Goal: Task Accomplishment & Management: Complete application form

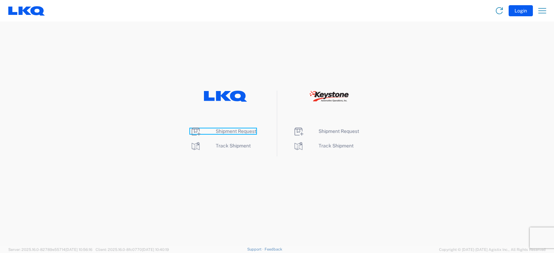
click at [241, 133] on span "Shipment Request" at bounding box center [236, 132] width 41 height 6
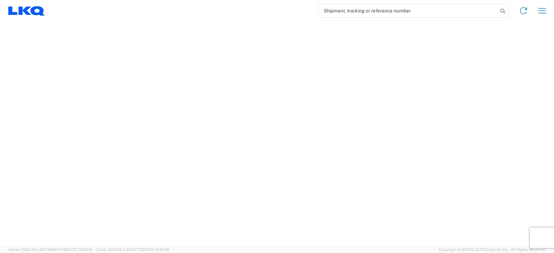
select select "FULL"
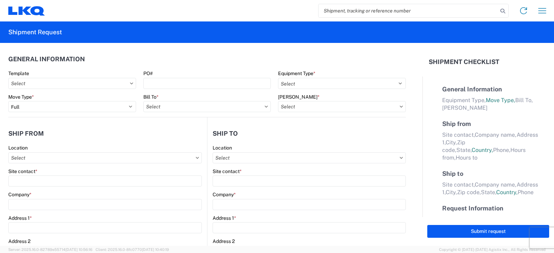
select select "LBS"
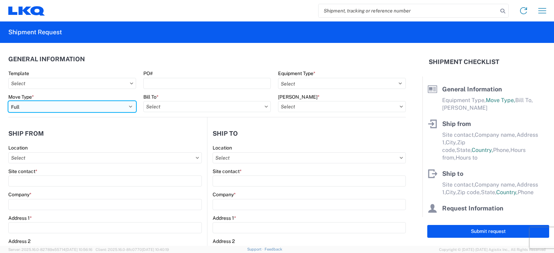
click at [26, 110] on select "Select Full Partial TL" at bounding box center [72, 106] width 128 height 11
click at [8, 101] on select "Select Full Partial TL" at bounding box center [72, 106] width 128 height 11
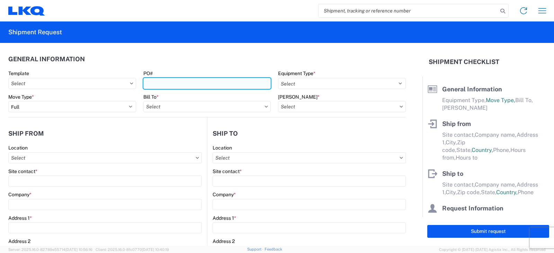
click at [165, 81] on input "PO#" at bounding box center [207, 83] width 128 height 11
type input "PWR# 126644--[PERSON_NAME] B"
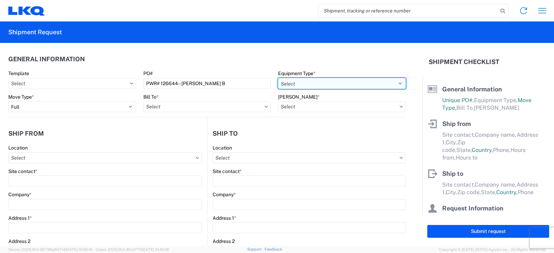
click at [294, 83] on select "Select 53’ Dry Van Flatbed Dropdeck (van) Lowboy (flatbed) Rail" at bounding box center [342, 83] width 128 height 11
select select "STDV"
click at [278, 78] on select "Select 53’ Dry Van Flatbed Dropdeck (van) Lowboy (flatbed) Rail" at bounding box center [342, 83] width 128 height 11
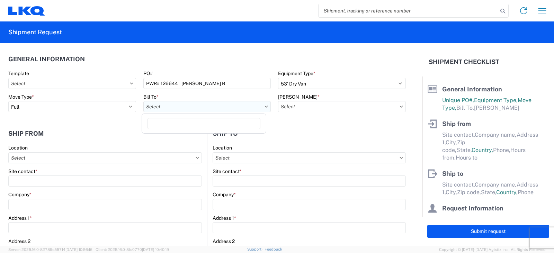
click at [168, 109] on input "Bill To *" at bounding box center [207, 106] width 128 height 11
type input "3238"
click at [179, 139] on div "3238 - Huntington IDC" at bounding box center [203, 137] width 121 height 11
type input "3238 - Huntington IDC"
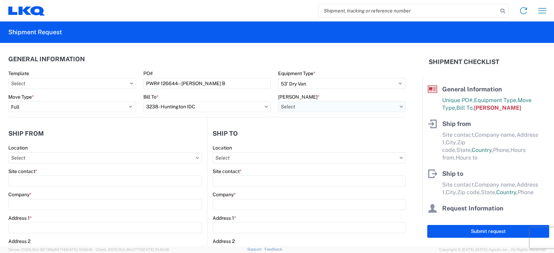
click at [298, 104] on input "[PERSON_NAME] *" at bounding box center [342, 106] width 128 height 11
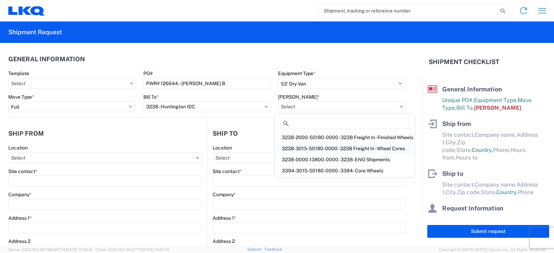
click at [305, 148] on div "3238-3015-50180-0000 - 3238 Freight In - Wheel Cores" at bounding box center [344, 148] width 137 height 11
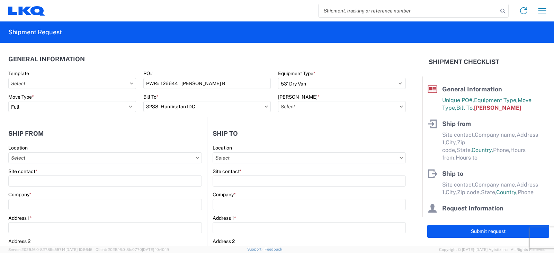
type input "3238-3015-50180-0000 - 3238 Freight In - Wheel Cores"
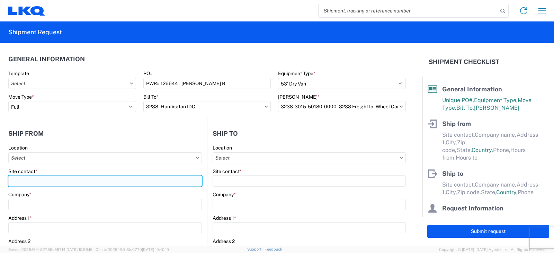
click at [21, 181] on input "Site contact *" at bounding box center [105, 181] width 194 height 11
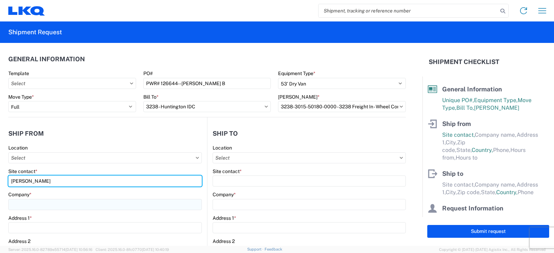
type input "[PERSON_NAME]"
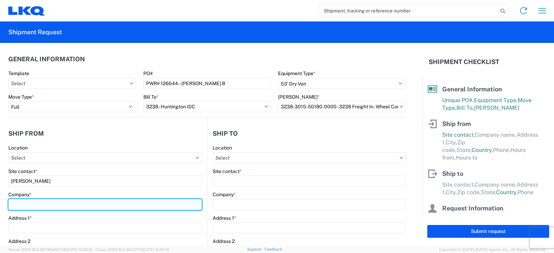
click at [21, 202] on input "Company *" at bounding box center [105, 204] width 194 height 11
click at [17, 205] on input "Company *" at bounding box center [105, 204] width 194 height 11
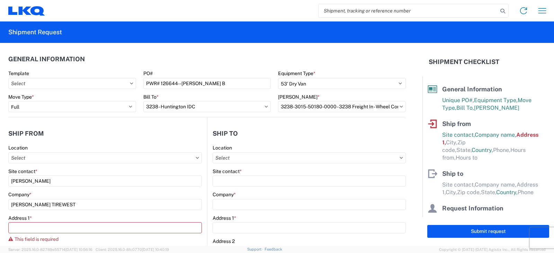
click at [120, 211] on agx-form-control-wrapper-v2 "Company * [PERSON_NAME] TIREWEST" at bounding box center [105, 204] width 194 height 24
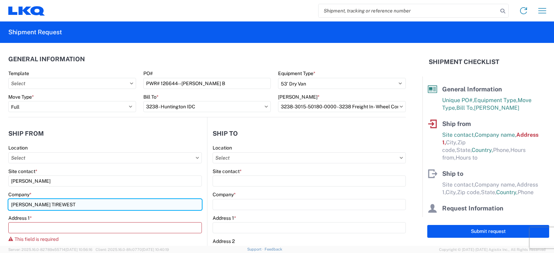
click at [56, 204] on input "[PERSON_NAME] TIREWEST" at bounding box center [105, 204] width 194 height 11
type input "[PERSON_NAME] TIRE WEST"
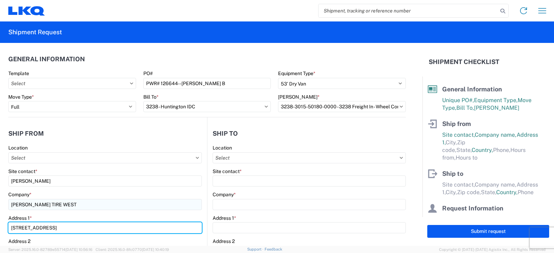
type input "[STREET_ADDRESS]"
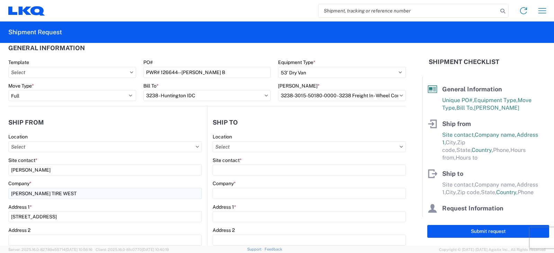
scroll to position [130, 0]
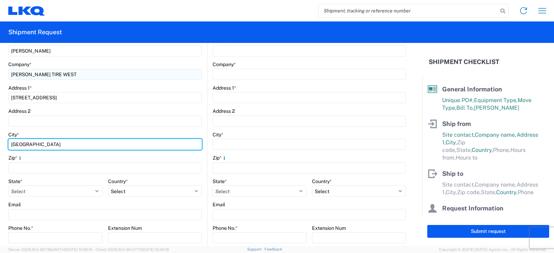
type input "[GEOGRAPHIC_DATA]"
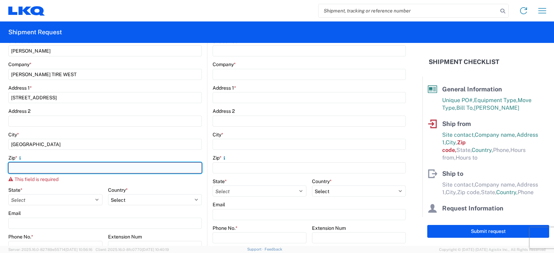
click at [16, 167] on input "Zip *" at bounding box center [105, 167] width 194 height 11
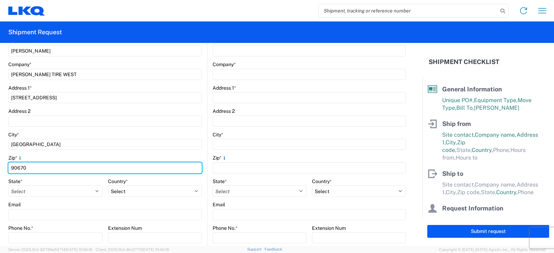
type input "90670"
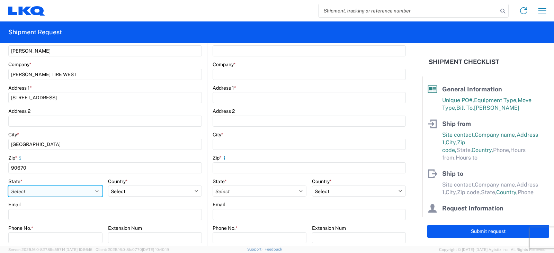
click at [29, 187] on select "Select [US_STATE] [US_STATE] [US_STATE] [US_STATE] Armed Forces Americas Armed …" at bounding box center [55, 191] width 94 height 11
select select "CA"
click at [8, 186] on select "Select [US_STATE] [US_STATE] [US_STATE] [US_STATE] Armed Forces Americas Armed …" at bounding box center [55, 191] width 94 height 11
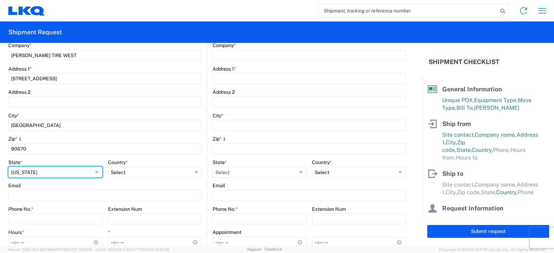
scroll to position [165, 0]
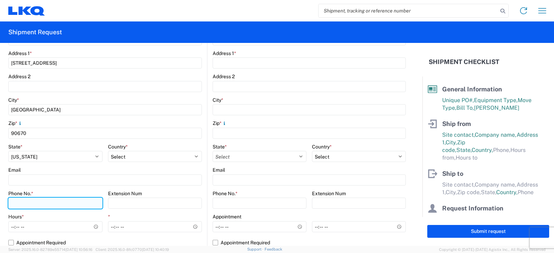
click at [18, 203] on input "Phone No. *" at bounding box center [55, 203] width 94 height 11
type input "[PHONE_NUMBER]"
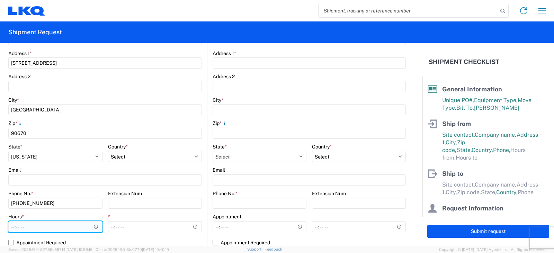
click at [12, 227] on input "Hours *" at bounding box center [55, 226] width 94 height 11
type input "07:00"
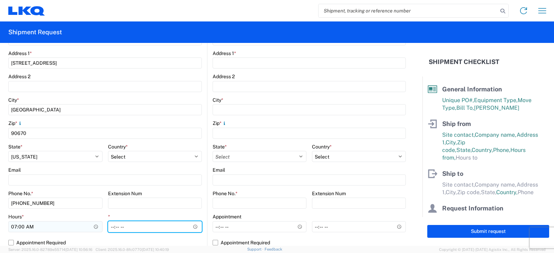
type input "10:00"
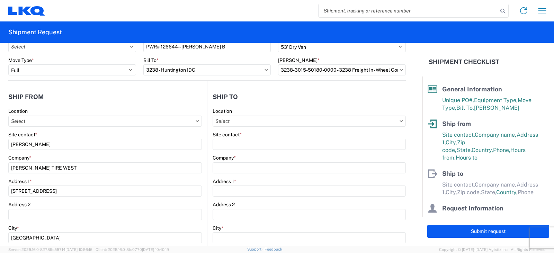
scroll to position [0, 0]
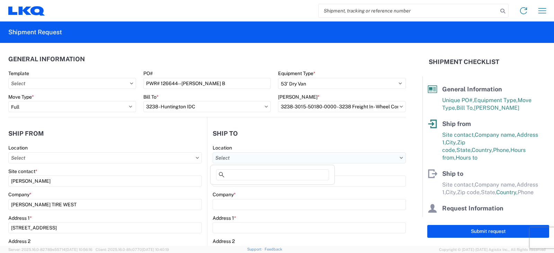
click at [228, 158] on input "Location" at bounding box center [309, 157] width 193 height 11
type input "3238"
drag, startPoint x: 239, startPoint y: 190, endPoint x: 232, endPoint y: 176, distance: 15.3
click at [238, 188] on div "3238 - Huntington IDC" at bounding box center [272, 188] width 121 height 11
type input "3238 - Huntington IDC"
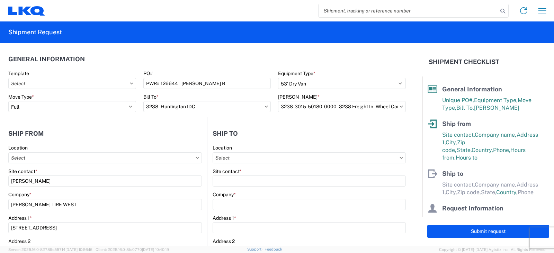
type input "LKQ Corporation"
type input "[STREET_ADDRESS]"
type input "Huntington"
type input "46750"
select select "IN"
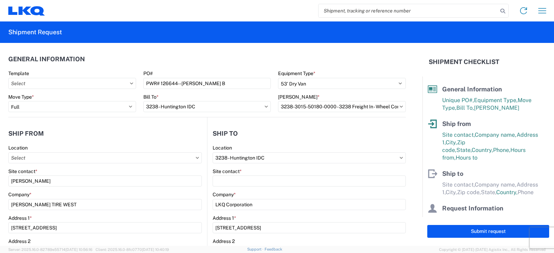
select select "US"
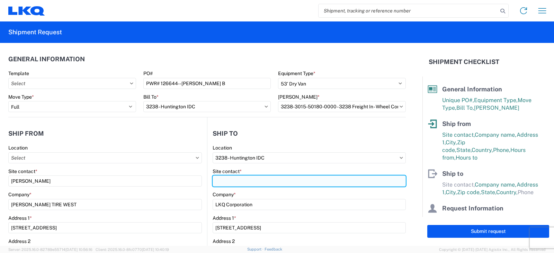
click at [227, 176] on input "Site contact *" at bounding box center [309, 181] width 193 height 11
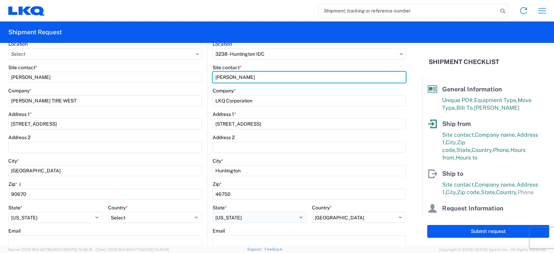
scroll to position [208, 0]
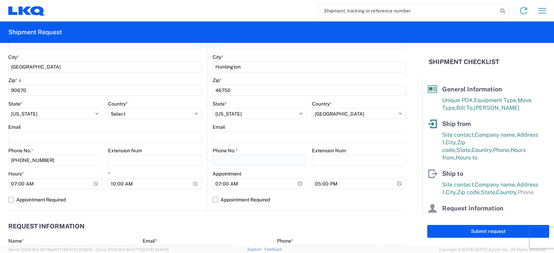
type input "[PERSON_NAME]"
click at [224, 160] on input "Phone No. *" at bounding box center [260, 160] width 94 height 11
type input "[PHONE_NUMBER]"
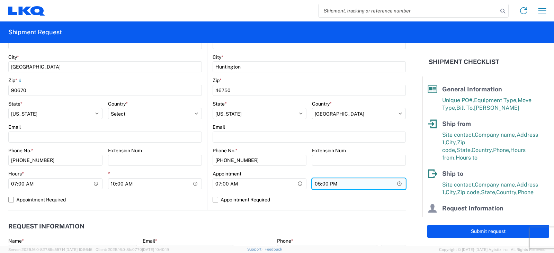
click at [314, 185] on input "17:00" at bounding box center [359, 183] width 94 height 11
type input "13:00"
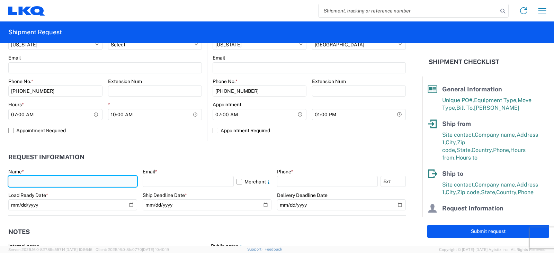
click at [17, 179] on input "text" at bounding box center [72, 181] width 129 height 11
type input "[PERSON_NAME]"
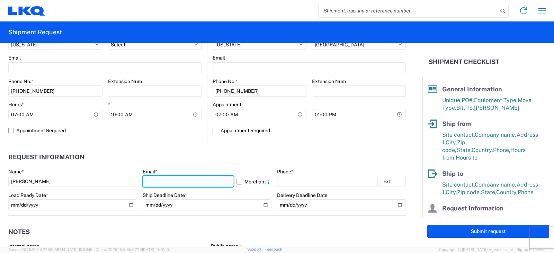
click at [148, 179] on input "text" at bounding box center [188, 181] width 91 height 11
type input "[EMAIL_ADDRESS][DOMAIN_NAME], [EMAIL_ADDRESS][DOMAIN_NAME]"
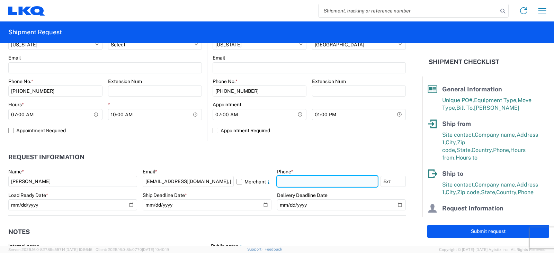
click at [286, 181] on input "text" at bounding box center [327, 181] width 101 height 11
type input "[PHONE_NUMBER]"
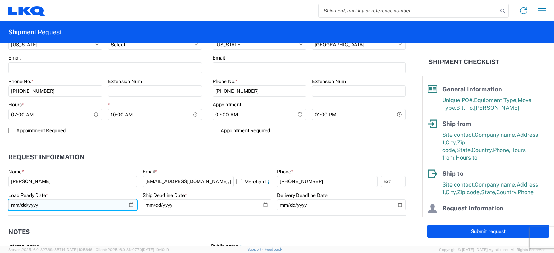
drag, startPoint x: 129, startPoint y: 206, endPoint x: 104, endPoint y: 197, distance: 25.9
click at [129, 205] on input "date" at bounding box center [72, 205] width 129 height 11
type input "[DATE]"
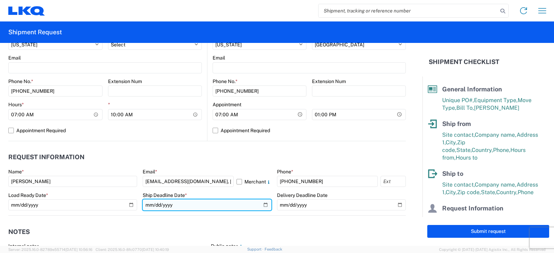
click at [262, 206] on input "date" at bounding box center [207, 205] width 129 height 11
type input "[DATE]"
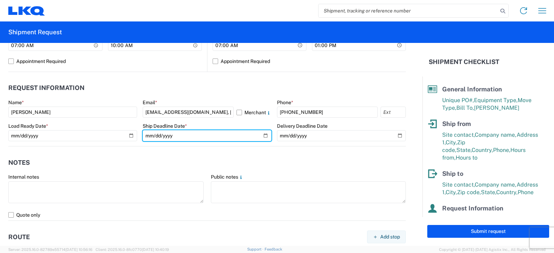
scroll to position [416, 0]
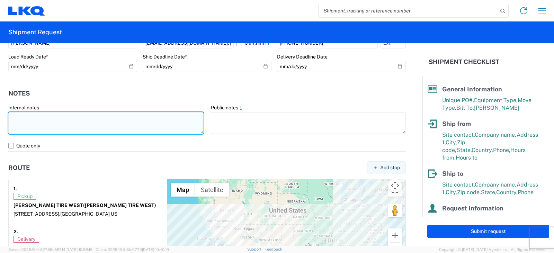
click at [18, 116] on textarea at bounding box center [105, 123] width 195 height 22
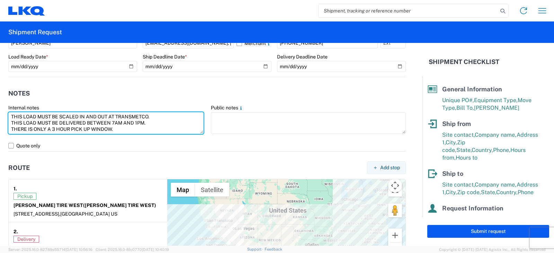
drag, startPoint x: 116, startPoint y: 129, endPoint x: 7, endPoint y: 118, distance: 110.0
click at [7, 118] on agx-form-control-wrapper-v2 "Internal notes THIS LOAD MUST BE SCALED IN AND OUT AT [GEOGRAPHIC_DATA]. THIS L…" at bounding box center [106, 123] width 203 height 36
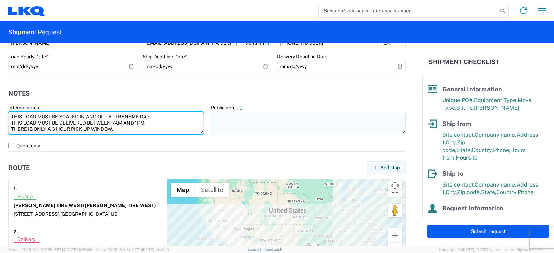
type textarea "THIS LOAD MUST BE SCALED IN AND OUT AT TRANSMETCO. THIS LOAD MUST BE DELIVERED …"
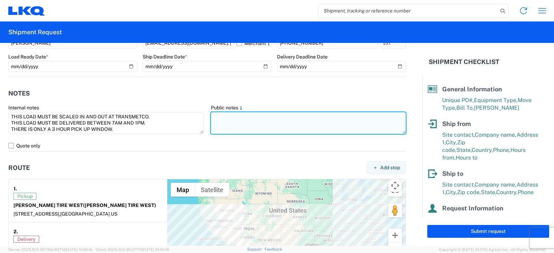
click at [219, 115] on textarea at bounding box center [308, 123] width 195 height 22
paste textarea "THIS LOAD MUST BE SCALED IN AND OUT AT TRANSMETCO. THIS LOAD MUST BE DELIVERED …"
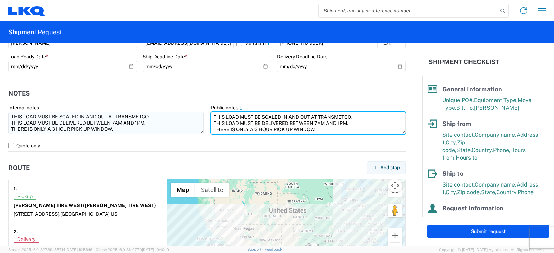
type textarea "THIS LOAD MUST BE SCALED IN AND OUT AT TRANSMETCO. THIS LOAD MUST BE DELIVERED …"
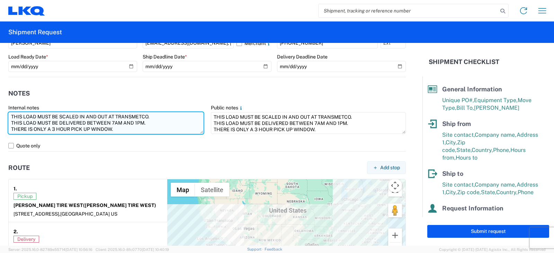
click at [115, 130] on textarea "THIS LOAD MUST BE SCALED IN AND OUT AT TRANSMETCO. THIS LOAD MUST BE DELIVERED …" at bounding box center [105, 123] width 195 height 22
type textarea "THIS LOAD MUST BE SCALED IN AND OUT AT TRANSMETCO. THIS LOAD MUST BE DELIVERED …"
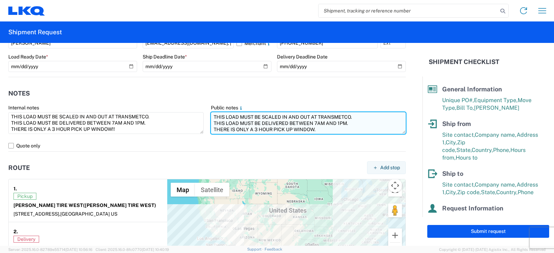
click at [317, 129] on textarea "THIS LOAD MUST BE SCALED IN AND OUT AT TRANSMETCO. THIS LOAD MUST BE DELIVERED …" at bounding box center [308, 123] width 195 height 22
click at [246, 130] on textarea "THIS LOAD MUST BE SCALED IN AND OUT AT TRANSMETCO. THIS LOAD MUST BE DELIVERED …" at bounding box center [308, 123] width 195 height 22
click at [315, 130] on textarea "THIS LOAD MUST BE SCALED IN AND OUT AT TRANSMETCO. THIS LOAD MUST BE DELIVERED …" at bounding box center [308, 123] width 195 height 22
drag, startPoint x: 352, startPoint y: 130, endPoint x: 203, endPoint y: 136, distance: 148.8
click at [203, 136] on div "Internal notes THIS LOAD MUST BE SCALED IN AND OUT AT [GEOGRAPHIC_DATA]. THIS L…" at bounding box center [207, 123] width 405 height 36
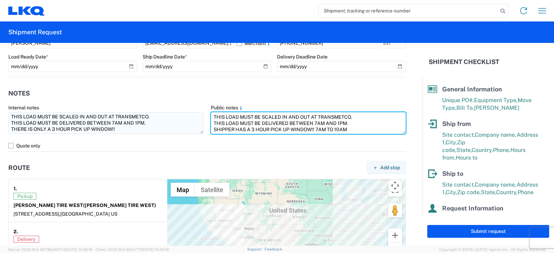
type textarea "THIS LOAD MUST BE SCALED IN AND OUT AT TRANSMETCO. THIS LOAD MUST BE DELIVERED …"
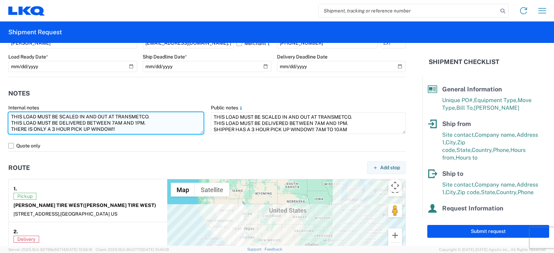
click at [118, 127] on textarea "THIS LOAD MUST BE SCALED IN AND OUT AT TRANSMETCO. THIS LOAD MUST BE DELIVERED …" at bounding box center [105, 123] width 195 height 22
paste textarea "SHIPPER HAS A 3 HOUR PICK UP WINDOW!! 7AM TO 10AM"
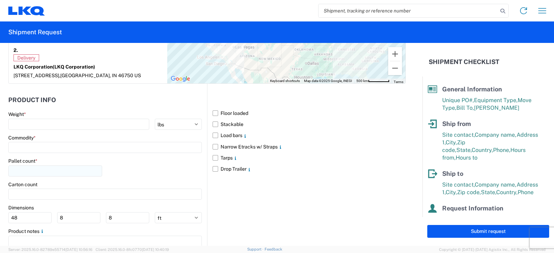
scroll to position [624, 0]
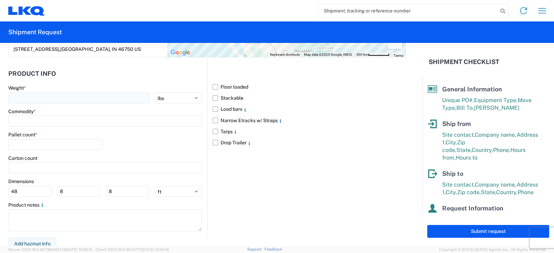
type textarea "THIS LOAD MUST BE SCALED IN AND OUT AT TRANSMETCO. THIS LOAD MUST BE DELIVERED …"
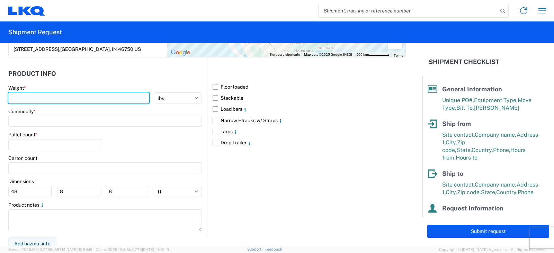
click at [16, 100] on input "number" at bounding box center [78, 98] width 141 height 11
type input "40000"
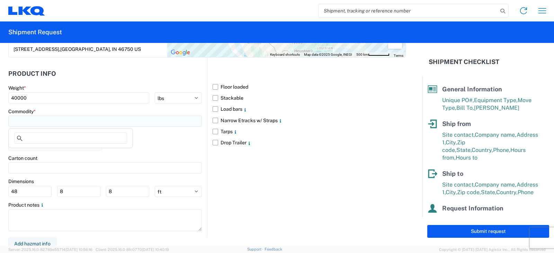
click at [30, 119] on input at bounding box center [105, 121] width 194 height 11
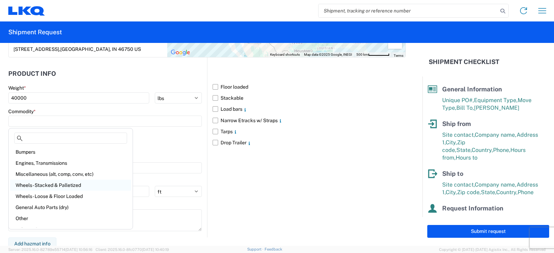
click at [38, 184] on div "Wheels - Stacked & Palletized" at bounding box center [70, 185] width 121 height 11
type input "Wheels - Stacked & Palletized"
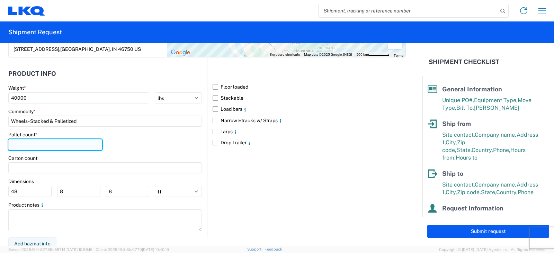
click at [16, 146] on input "number" at bounding box center [55, 144] width 94 height 11
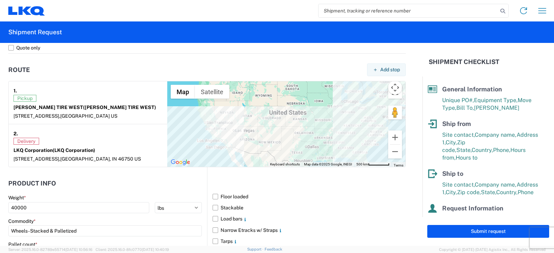
scroll to position [450, 0]
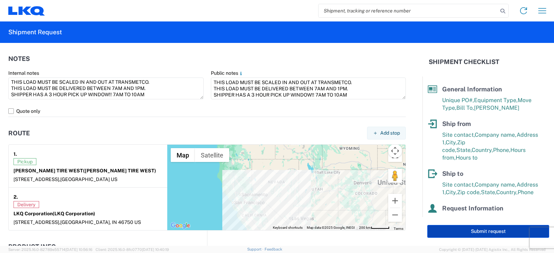
type input "48"
click at [498, 231] on button "Submit request" at bounding box center [489, 231] width 122 height 13
select select "CA"
select select "US"
